Goal: Transaction & Acquisition: Subscribe to service/newsletter

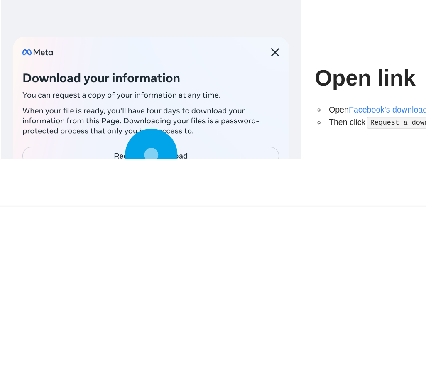
click at [159, 107] on div at bounding box center [132, 169] width 197 height 172
click at [127, 104] on div at bounding box center [132, 169] width 197 height 172
click at [127, 161] on circle at bounding box center [133, 167] width 12 height 12
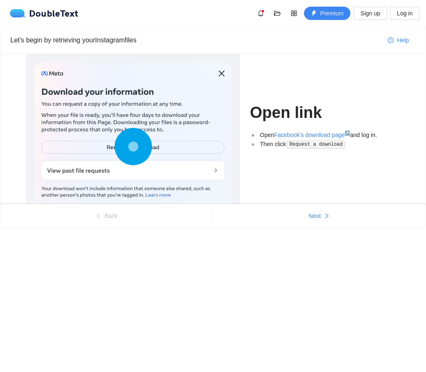
click at [184, 142] on div at bounding box center [132, 148] width 197 height 172
click at [130, 146] on circle at bounding box center [133, 146] width 12 height 12
click at [328, 17] on span "Premium" at bounding box center [331, 13] width 23 height 9
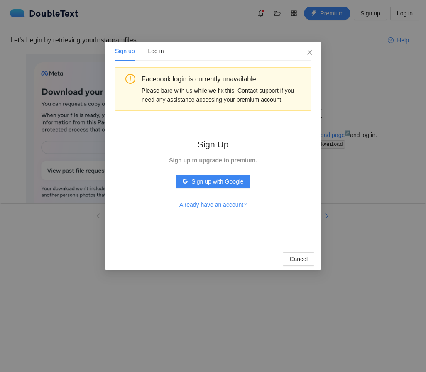
click at [360, 105] on div "Sign up Log in Facebook login is currently unavailable. Please bare with us whi…" at bounding box center [213, 186] width 426 height 372
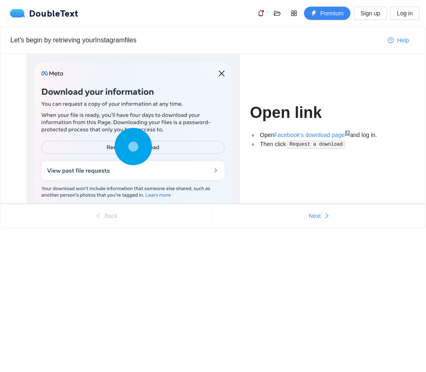
click at [174, 145] on div at bounding box center [132, 148] width 197 height 172
click at [133, 147] on circle at bounding box center [133, 147] width 0 height 0
click at [152, 172] on div at bounding box center [132, 148] width 197 height 172
click at [319, 221] on button "Next" at bounding box center [319, 215] width 213 height 13
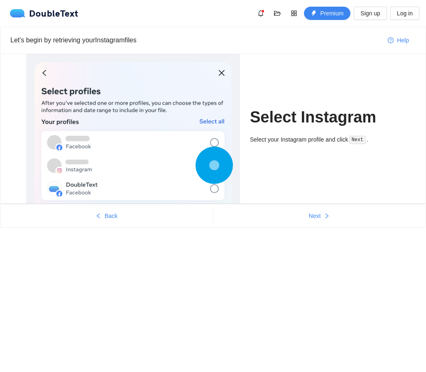
click at [119, 212] on button "Back" at bounding box center [106, 215] width 212 height 13
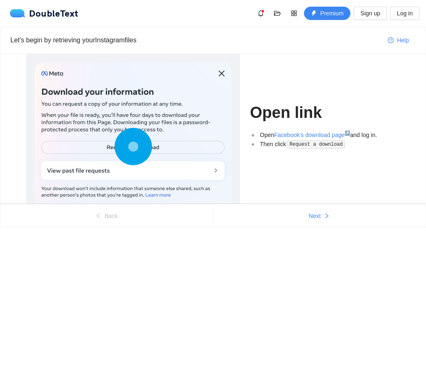
click at [324, 218] on icon "right" at bounding box center [327, 216] width 6 height 6
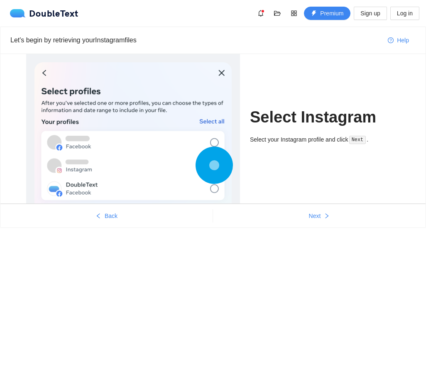
click at [325, 217] on icon "right" at bounding box center [327, 216] width 6 height 6
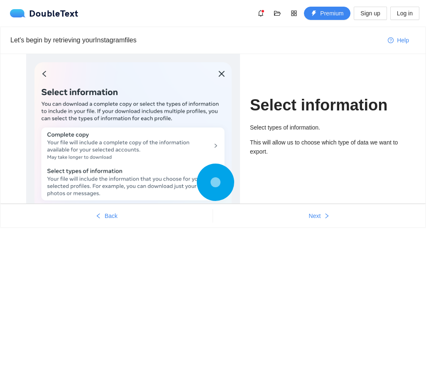
click at [326, 215] on icon "right" at bounding box center [327, 216] width 6 height 6
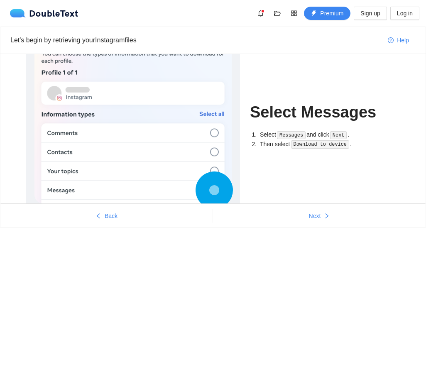
click at [324, 215] on icon "right" at bounding box center [327, 216] width 6 height 6
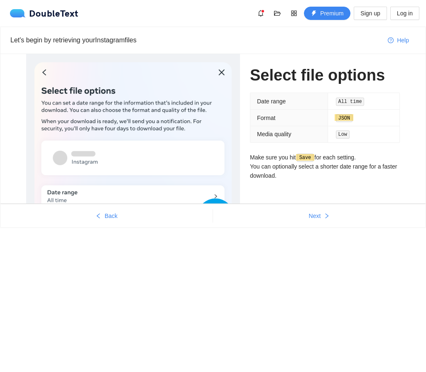
click at [319, 215] on span "Next" at bounding box center [315, 215] width 12 height 9
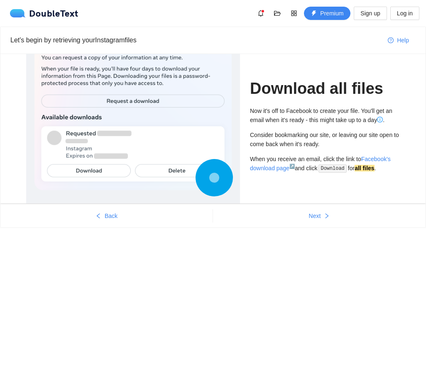
click at [333, 210] on button "Next" at bounding box center [319, 215] width 213 height 13
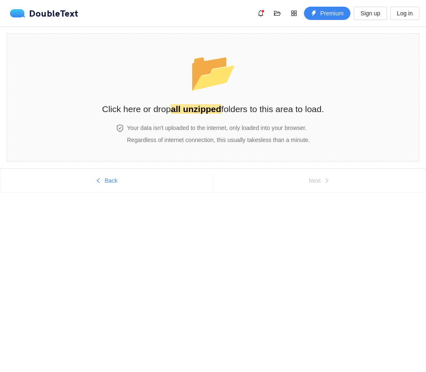
click at [116, 183] on span "Back" at bounding box center [111, 180] width 13 height 9
click at [116, 182] on div at bounding box center [132, 245] width 197 height 174
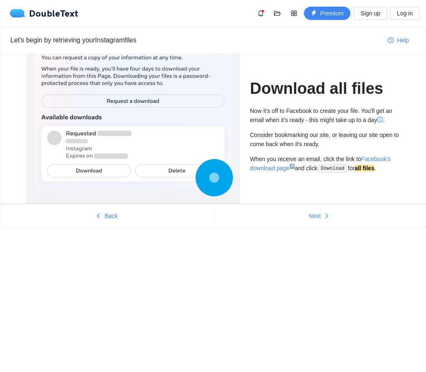
click at [113, 206] on ul "Back Next" at bounding box center [212, 216] width 425 height 24
click at [113, 220] on span "Back" at bounding box center [111, 215] width 13 height 9
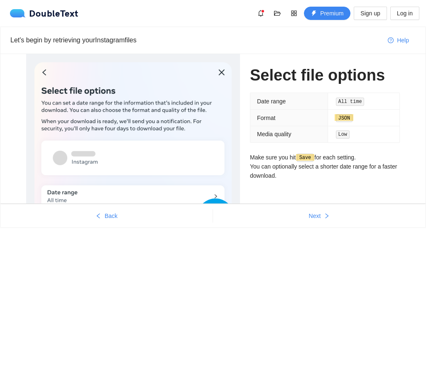
click at [116, 221] on button "Back" at bounding box center [106, 215] width 212 height 13
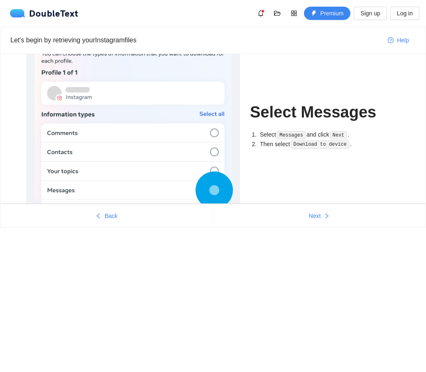
click at [116, 220] on span "Back" at bounding box center [111, 215] width 13 height 9
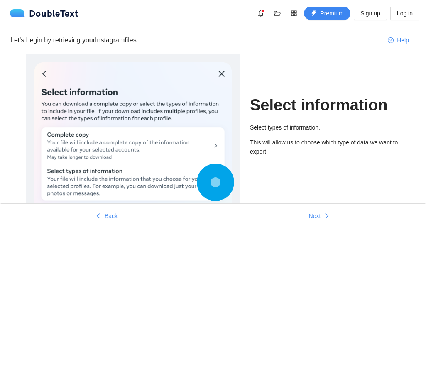
click at [119, 222] on button "Back" at bounding box center [106, 215] width 212 height 13
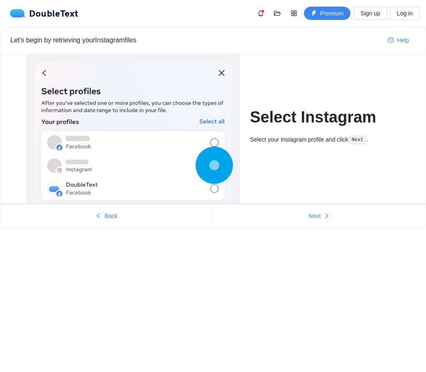
click at [119, 221] on button "Back" at bounding box center [106, 215] width 212 height 13
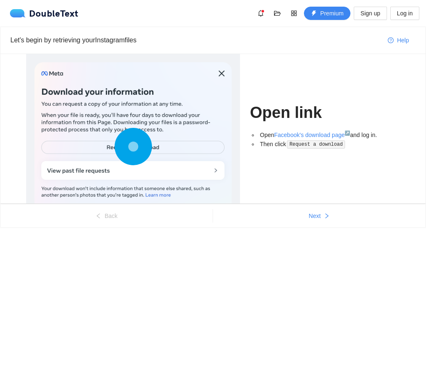
click at [118, 224] on ul "Back Next" at bounding box center [212, 216] width 425 height 24
click at [116, 226] on ul "Back Next" at bounding box center [212, 216] width 425 height 24
click at [370, 16] on span "Sign up" at bounding box center [370, 13] width 20 height 9
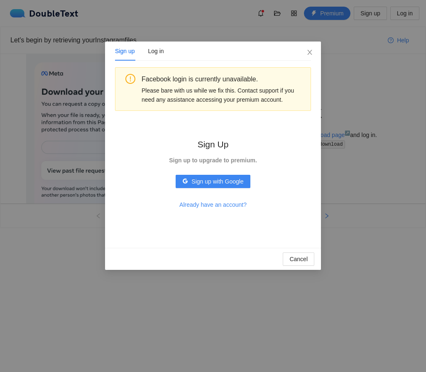
click at [236, 186] on button "Sign up with Google" at bounding box center [213, 181] width 74 height 13
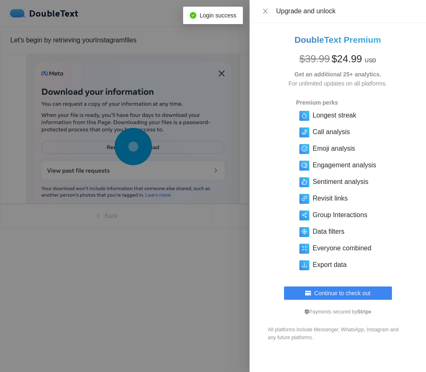
click at [332, 13] on div "Upgrade and unlock" at bounding box center [346, 11] width 140 height 9
click at [197, 115] on div at bounding box center [213, 186] width 426 height 372
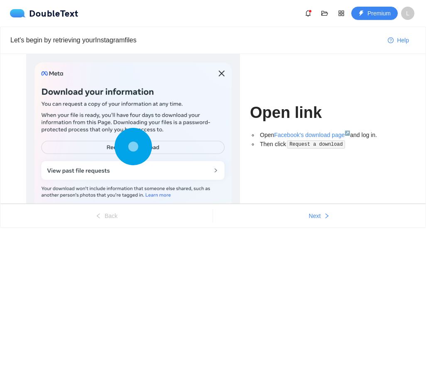
click at [121, 228] on div "Let's begin by retrieving your Instagram files Help Open link Open Facebook's d…" at bounding box center [213, 127] width 426 height 201
click at [348, 132] on link "Facebook's download page ↗" at bounding box center [312, 135] width 76 height 7
click at [330, 221] on button "Next" at bounding box center [319, 215] width 213 height 13
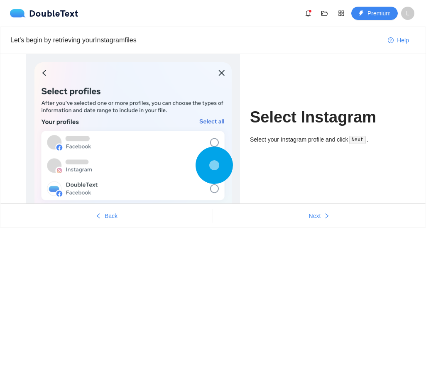
click at [108, 222] on button "Back" at bounding box center [106, 215] width 212 height 13
